Goal: Navigation & Orientation: Find specific page/section

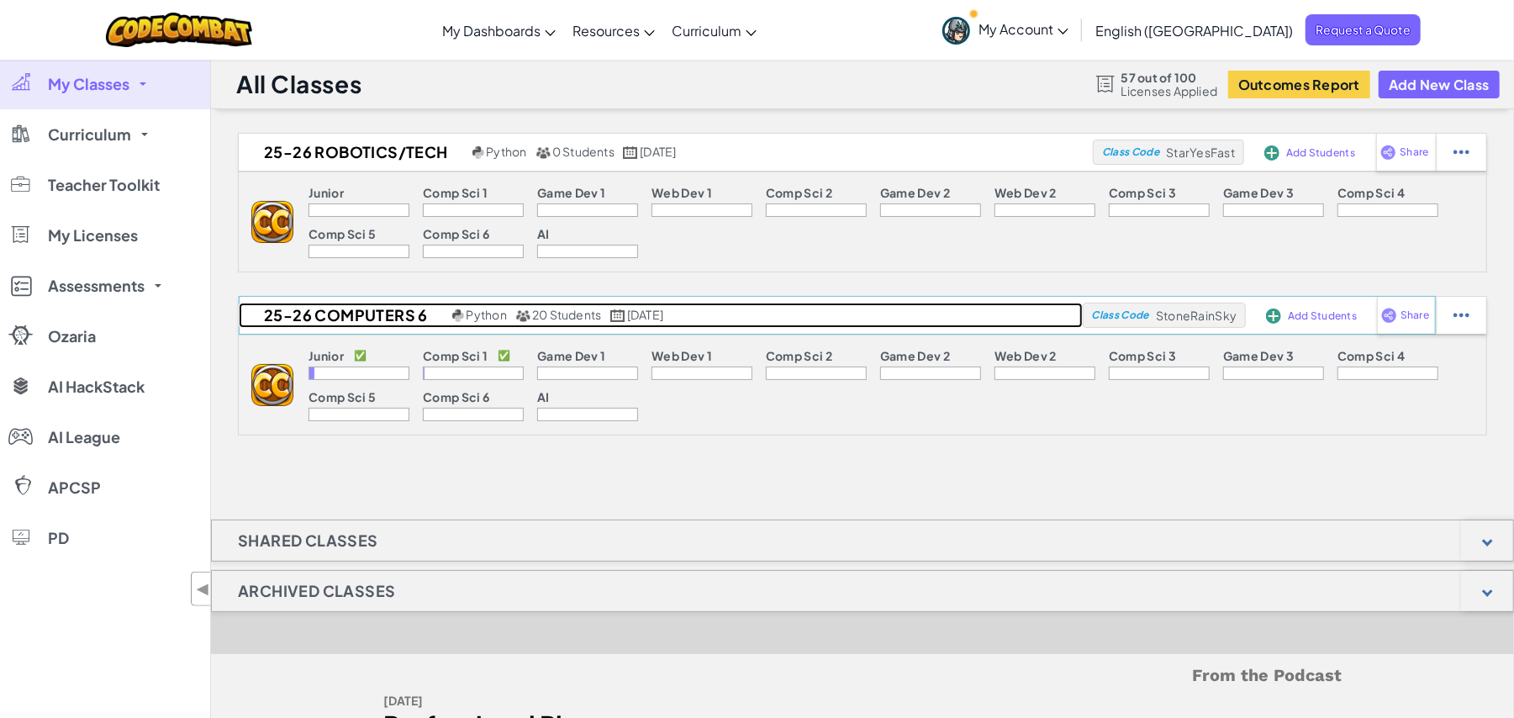
click at [333, 320] on h2 "25-26 Computers 6" at bounding box center [343, 315] width 209 height 25
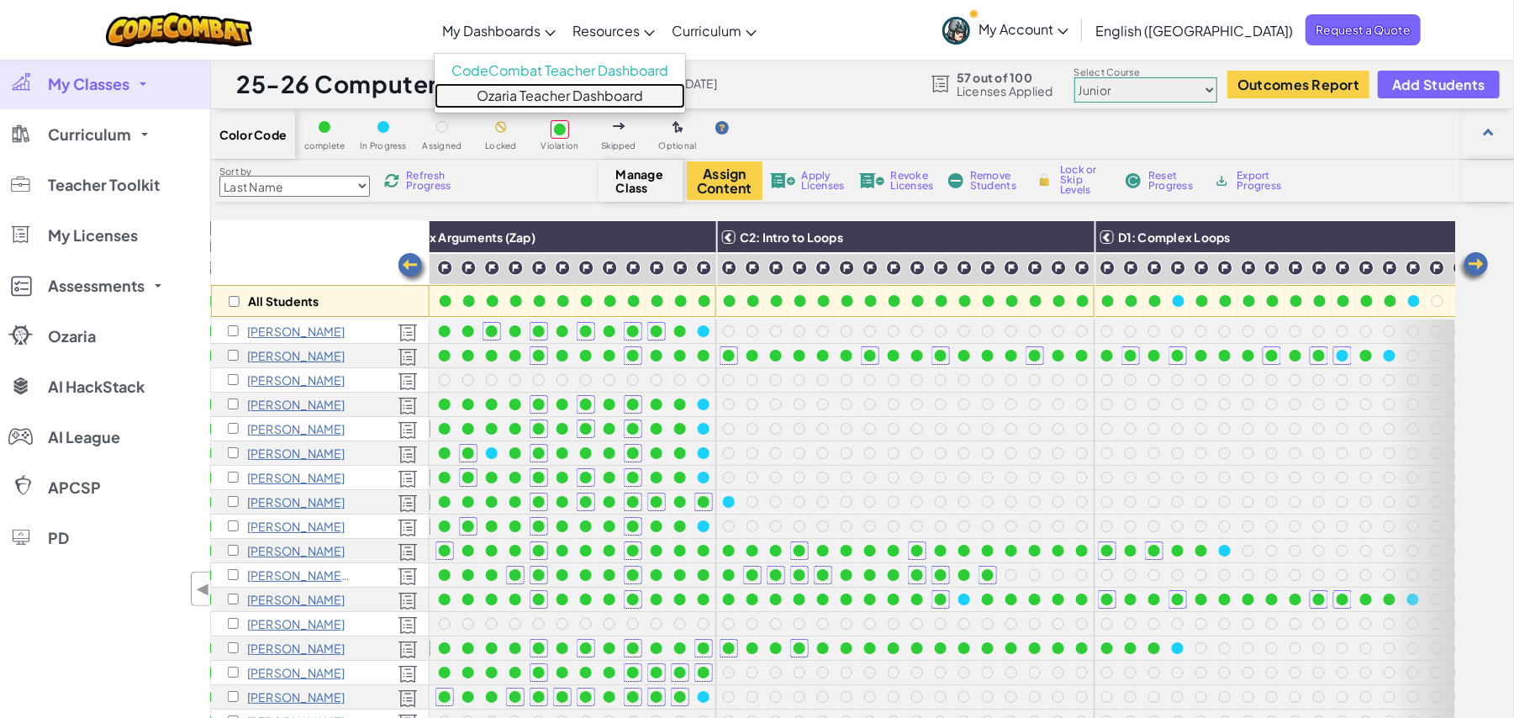
click at [585, 98] on link "Ozaria Teacher Dashboard" at bounding box center [560, 95] width 251 height 25
